Goal: Use online tool/utility: Utilize a website feature to perform a specific function

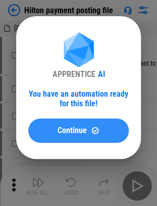
click at [47, 131] on div "Continue" at bounding box center [79, 130] width 76 height 9
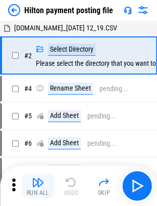
click at [41, 181] on img "button" at bounding box center [38, 182] width 12 height 12
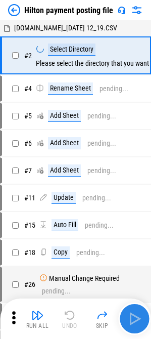
click at [139, 315] on img "button" at bounding box center [135, 319] width 16 height 16
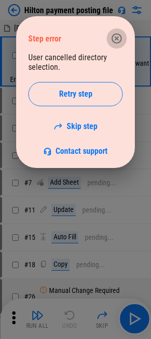
click at [123, 38] on button "button" at bounding box center [117, 38] width 20 height 20
